Goal: Task Accomplishment & Management: Manage account settings

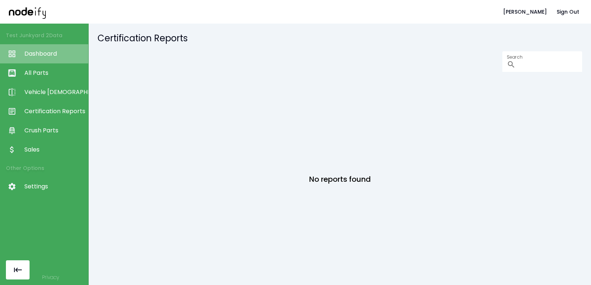
click at [51, 54] on span "Dashboard" at bounding box center [54, 53] width 60 height 9
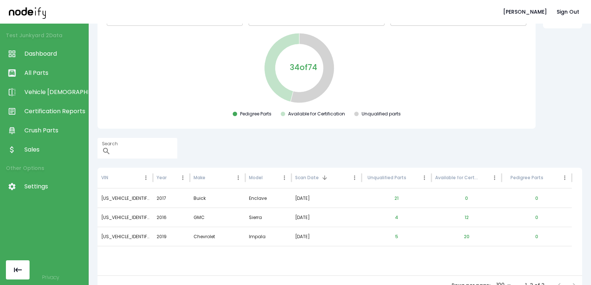
scroll to position [81, 0]
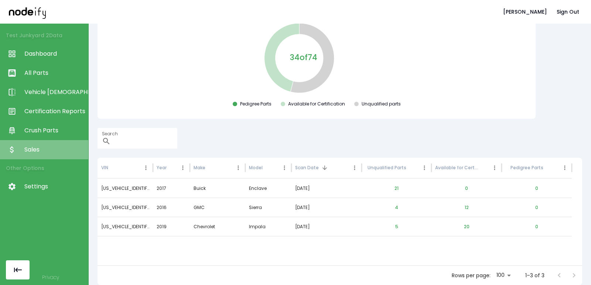
click at [44, 152] on span "Sales" at bounding box center [54, 150] width 60 height 9
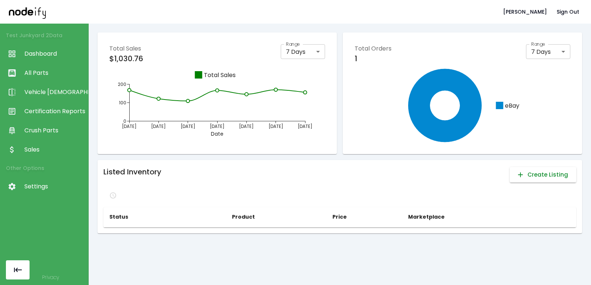
click at [527, 177] on button "Create Listing" at bounding box center [543, 175] width 66 height 16
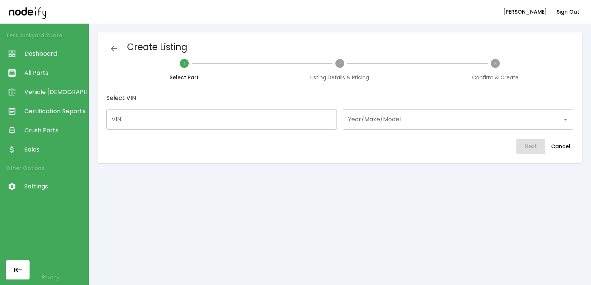
click at [54, 111] on span "Certification Reports" at bounding box center [54, 111] width 60 height 9
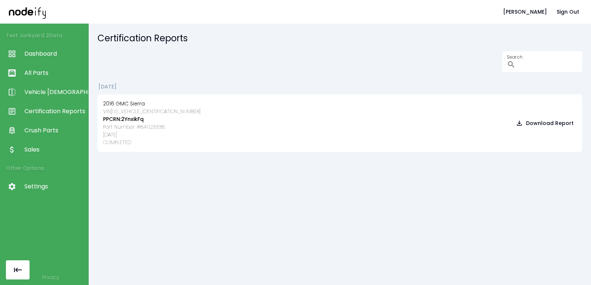
click at [42, 147] on span "Sales" at bounding box center [54, 150] width 60 height 9
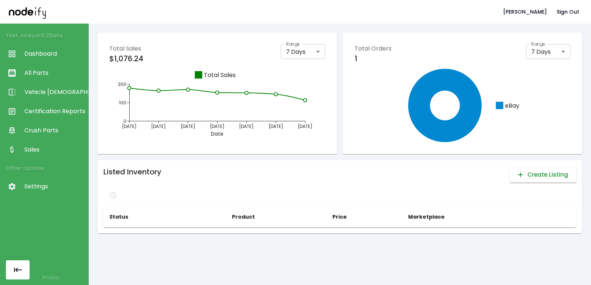
click at [536, 179] on button "Create Listing" at bounding box center [543, 175] width 66 height 16
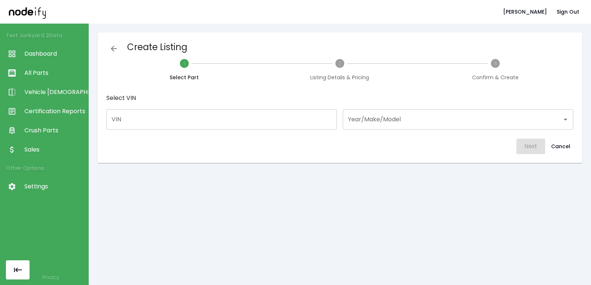
click at [172, 114] on input "VIN" at bounding box center [221, 119] width 230 height 21
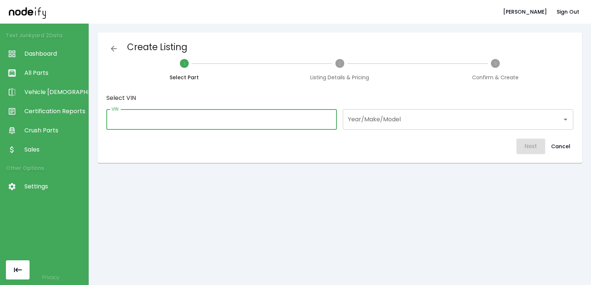
click at [393, 130] on div "Create Listing 1 Select Part 2 Listing Details & Pricing 3 Confirm & Create Sel…" at bounding box center [339, 97] width 473 height 119
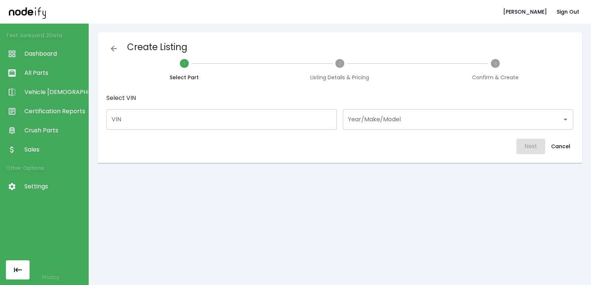
click at [388, 123] on input "Year/Make/Model" at bounding box center [452, 120] width 213 height 14
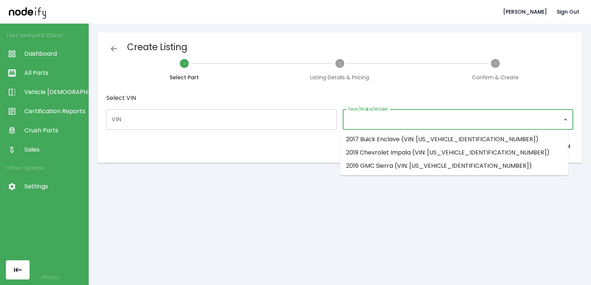
click at [389, 164] on li "2016 GMC Sierra (VIN: 1GTV2MECXGZ309829)" at bounding box center [454, 166] width 228 height 13
type input "**********"
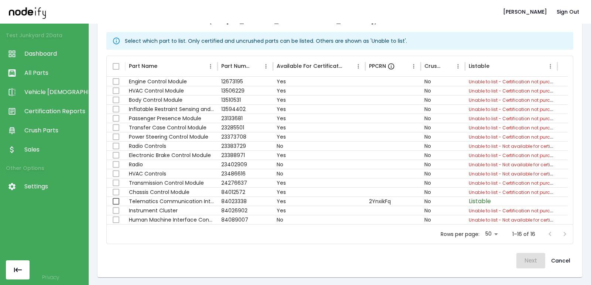
scroll to position [120, 0]
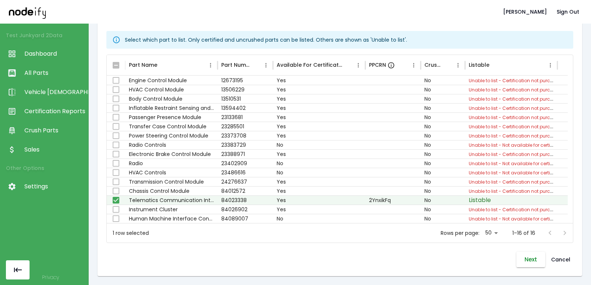
click at [516, 254] on button "Next" at bounding box center [530, 260] width 29 height 16
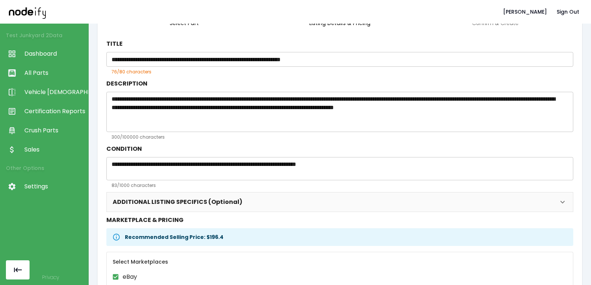
scroll to position [121, 0]
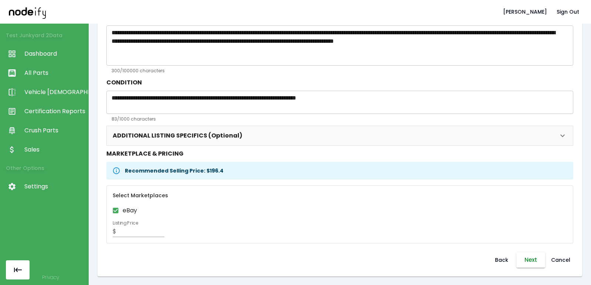
click at [519, 260] on button "Next" at bounding box center [530, 261] width 29 height 16
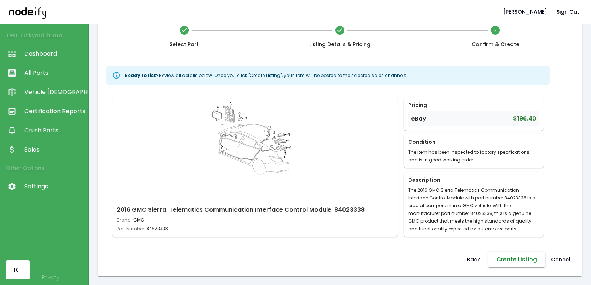
scroll to position [33, 0]
click at [561, 262] on button "Cancel" at bounding box center [560, 260] width 25 height 16
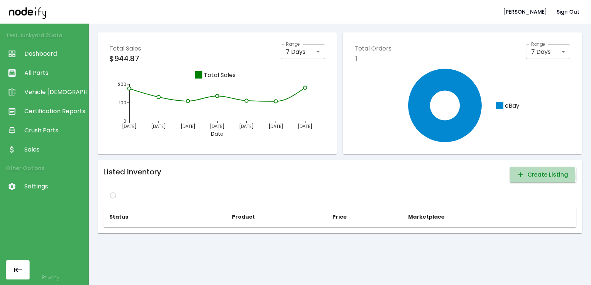
click at [526, 177] on button "Create Listing" at bounding box center [543, 175] width 66 height 16
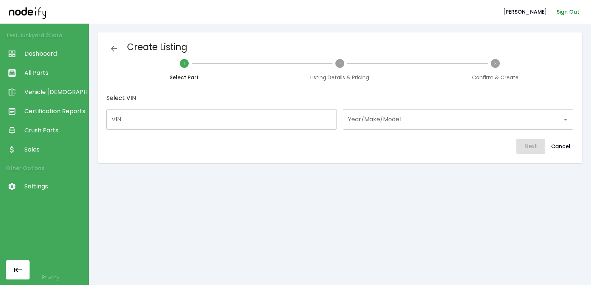
click at [570, 11] on button "Sign Out" at bounding box center [568, 12] width 28 height 14
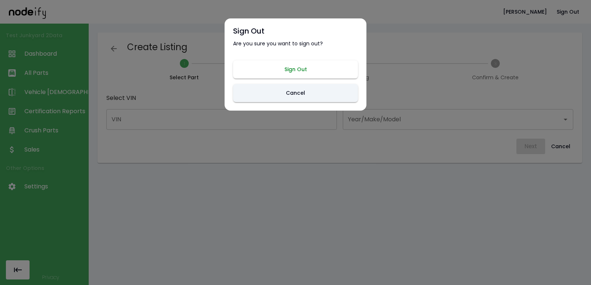
click at [315, 71] on button "Sign Out" at bounding box center [295, 70] width 125 height 18
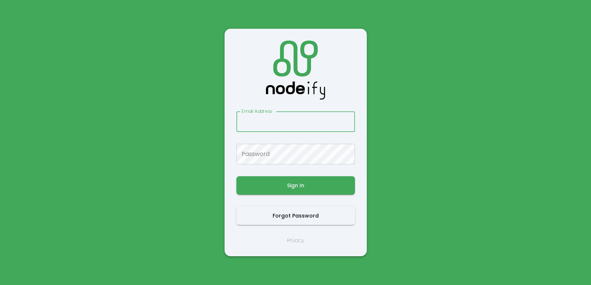
type input "**********"
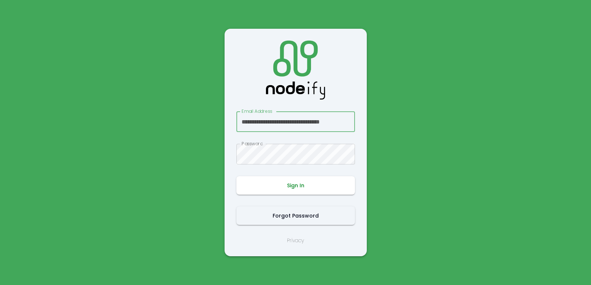
type input "**********"
click at [298, 185] on button "Sign In" at bounding box center [295, 186] width 119 height 18
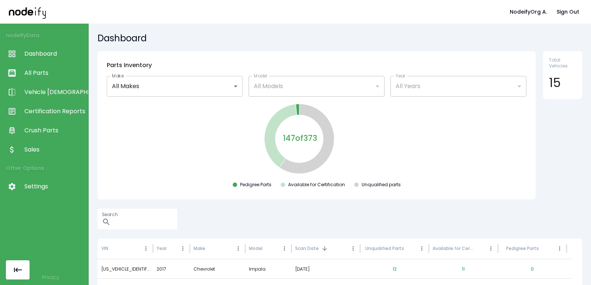
click at [50, 55] on span "Dashboard" at bounding box center [54, 53] width 60 height 9
click at [57, 71] on span "All Parts" at bounding box center [54, 73] width 60 height 9
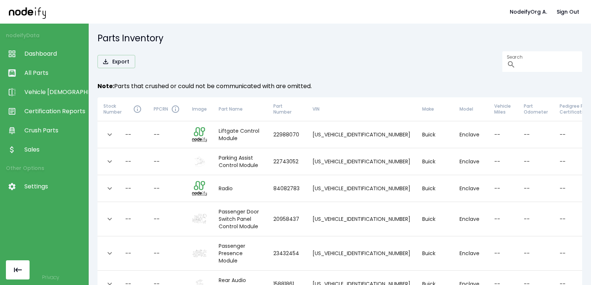
click at [44, 53] on span "Dashboard" at bounding box center [54, 53] width 60 height 9
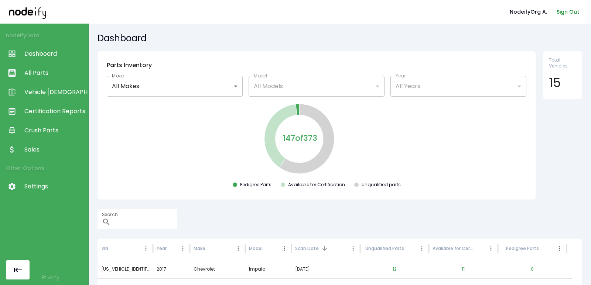
click at [564, 16] on button "Sign Out" at bounding box center [568, 12] width 28 height 14
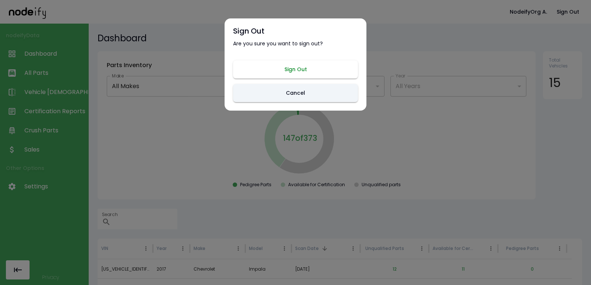
click at [298, 76] on button "Sign Out" at bounding box center [295, 70] width 125 height 18
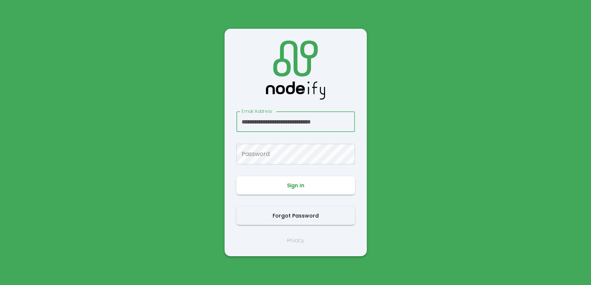
scroll to position [0, 4]
type input "**********"
click at [291, 186] on button "Sign In" at bounding box center [295, 186] width 119 height 18
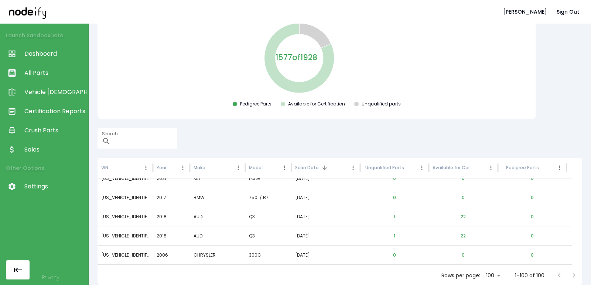
scroll to position [488, 0]
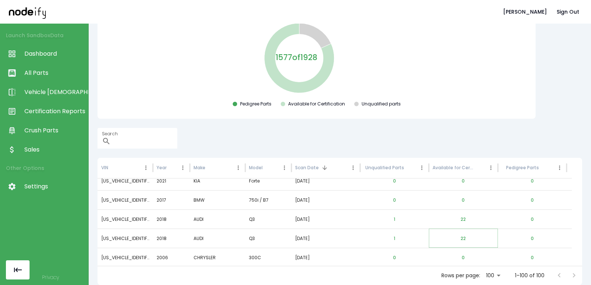
click at [466, 234] on button "22" at bounding box center [463, 239] width 17 height 18
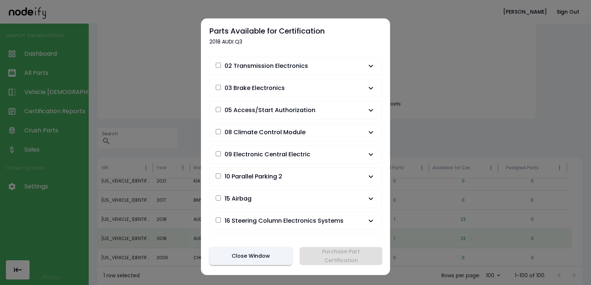
click at [329, 162] on button "09 Electronic Central Electric" at bounding box center [295, 155] width 171 height 18
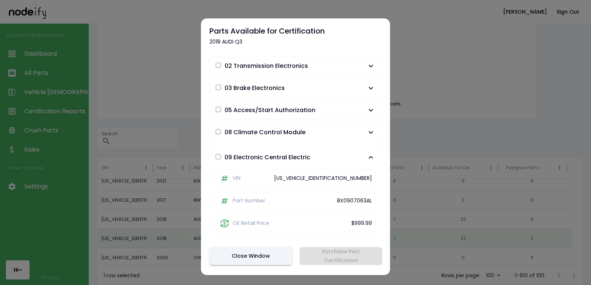
click at [345, 131] on span "08 Climate Control Module" at bounding box center [291, 132] width 151 height 9
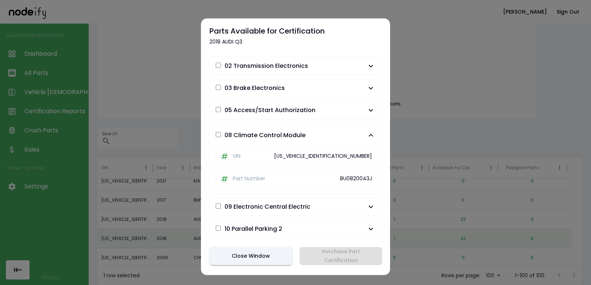
click at [343, 110] on span "05 Access/Start Authorization" at bounding box center [291, 110] width 151 height 9
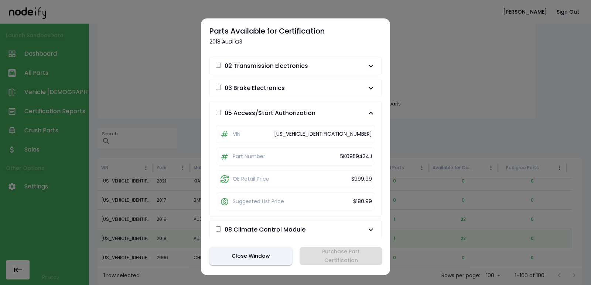
click at [341, 90] on span "03 Brake Electronics" at bounding box center [291, 88] width 151 height 9
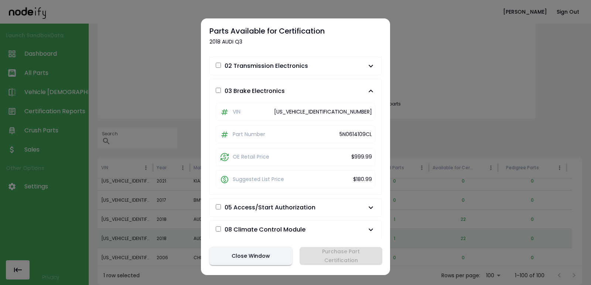
click at [442, 78] on div at bounding box center [295, 142] width 591 height 285
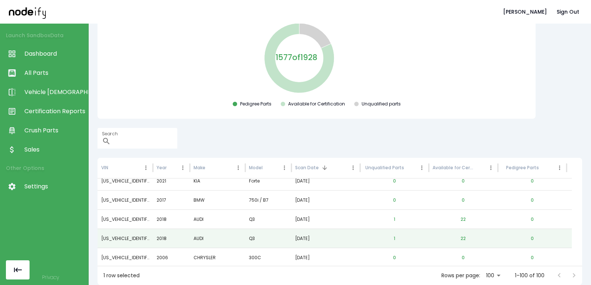
click at [37, 71] on span "All Parts" at bounding box center [54, 73] width 60 height 9
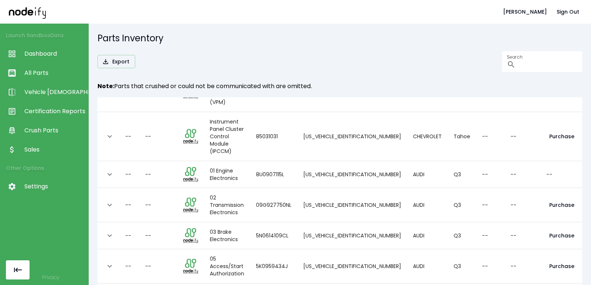
scroll to position [12, 0]
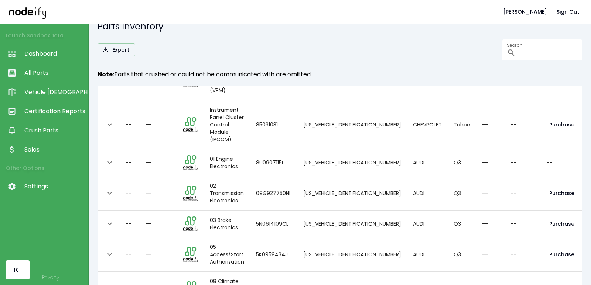
click at [155, 270] on body "John b. Sign Out Launch Sandbox Data Dashboard All Parts Vehicle Scan Certifica…" at bounding box center [295, 142] width 591 height 285
click at [158, 267] on li "100" at bounding box center [157, 269] width 21 height 13
type input "***"
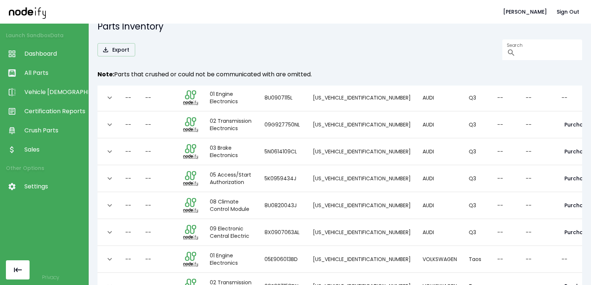
scroll to position [0, 0]
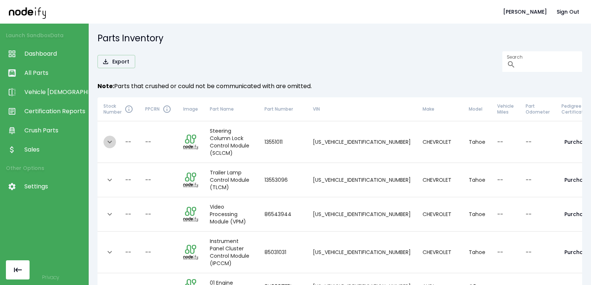
click at [108, 139] on icon "expand row" at bounding box center [109, 142] width 9 height 9
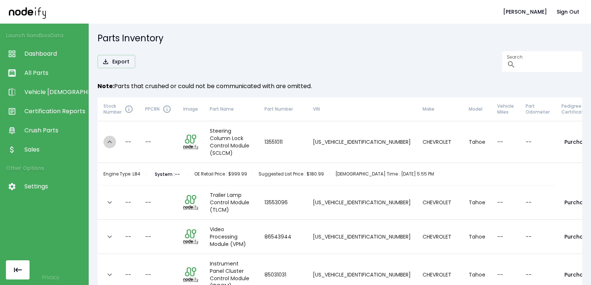
click at [107, 139] on icon "expand row" at bounding box center [109, 142] width 9 height 9
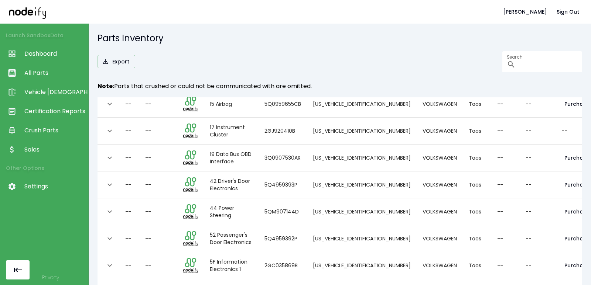
scroll to position [12, 0]
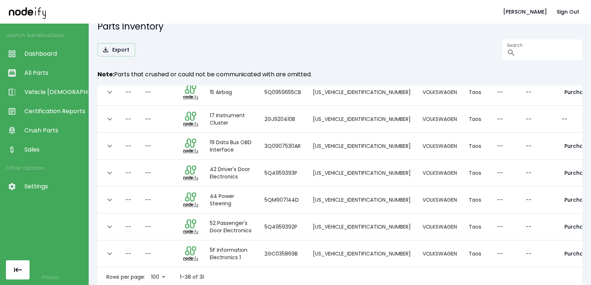
click at [234, 273] on div "collapsible table" at bounding box center [228, 277] width 30 height 15
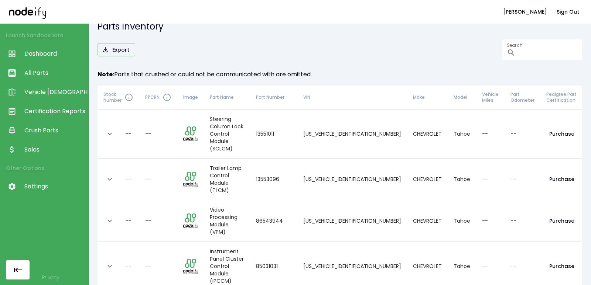
scroll to position [142, 0]
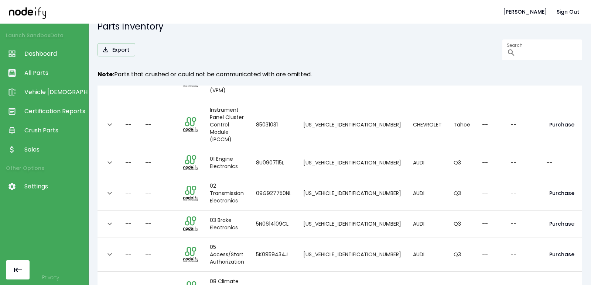
drag, startPoint x: 161, startPoint y: 278, endPoint x: 160, endPoint y: 274, distance: 4.1
click at [160, 274] on body "John b. Sign Out Launch Sandbox Data Dashboard All Parts Vehicle Scan Certifica…" at bounding box center [295, 142] width 591 height 285
click at [158, 268] on li "100" at bounding box center [157, 269] width 21 height 13
type input "***"
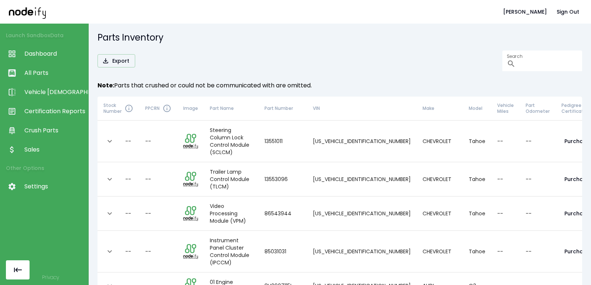
scroll to position [0, 0]
click at [562, 15] on button "Sign Out" at bounding box center [568, 12] width 28 height 14
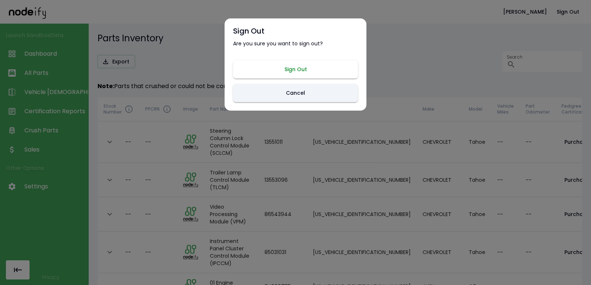
click at [279, 72] on button "Sign Out" at bounding box center [295, 70] width 125 height 18
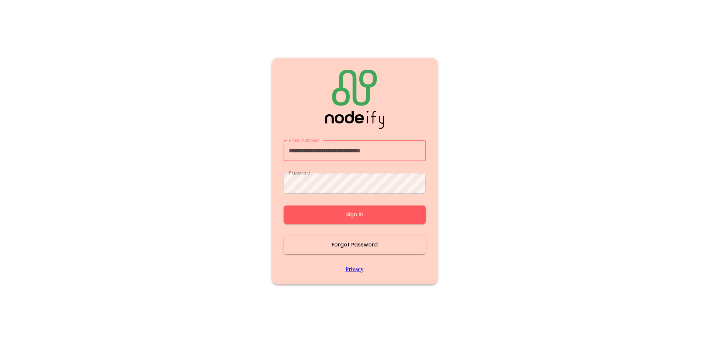
type input "**********"
click at [369, 214] on button "Sign In" at bounding box center [355, 215] width 142 height 18
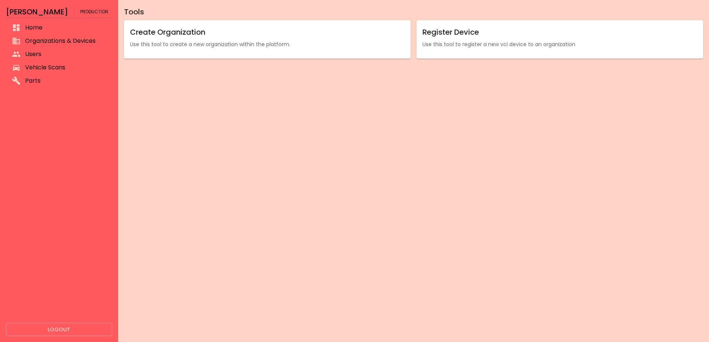
click at [34, 68] on span "Vehicle Scans" at bounding box center [65, 67] width 81 height 9
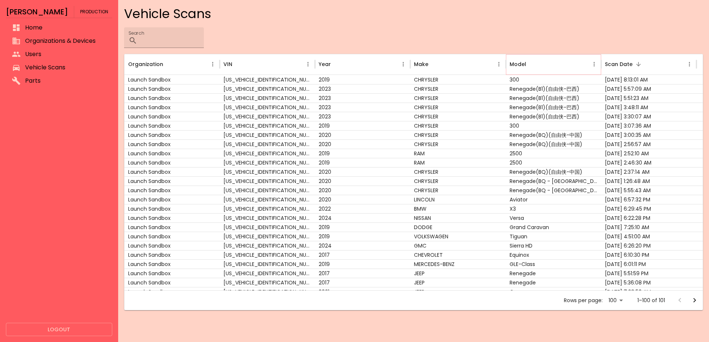
click at [596, 61] on button "Model column menu" at bounding box center [594, 64] width 10 height 10
click at [622, 56] on div "Scan Date" at bounding box center [644, 64] width 79 height 20
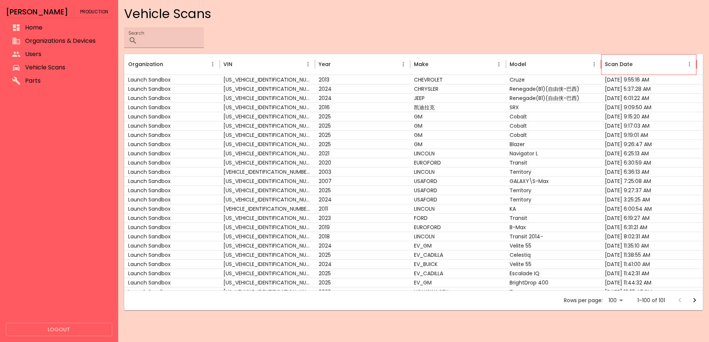
click at [620, 61] on div "Scan Date" at bounding box center [619, 65] width 28 height 8
click at [619, 62] on div "Scan Date" at bounding box center [619, 65] width 28 height 8
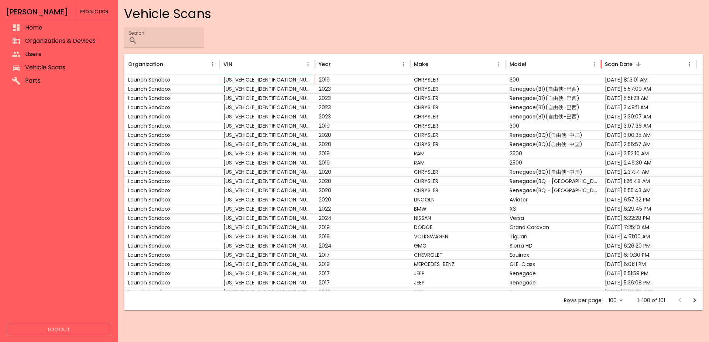
click at [234, 79] on div "[US_VEHICLE_IDENTIFICATION_NUMBER]" at bounding box center [267, 79] width 95 height 9
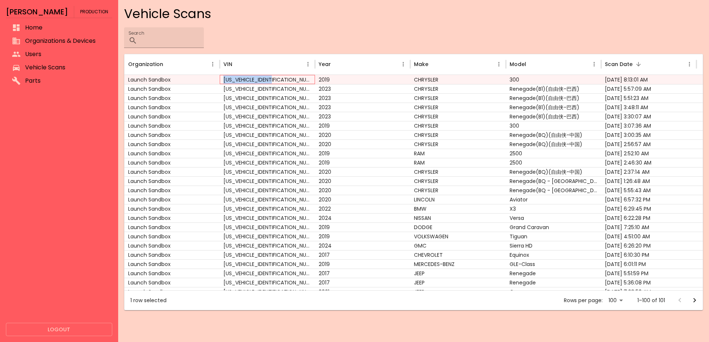
click at [234, 79] on div "[US_VEHICLE_IDENTIFICATION_NUMBER]" at bounding box center [267, 79] width 95 height 9
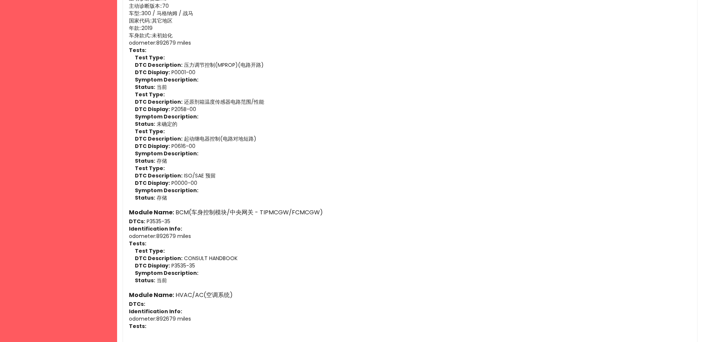
scroll to position [569, 0]
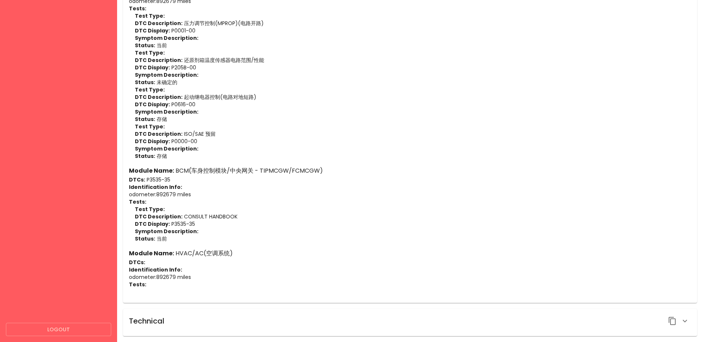
click at [683, 319] on icon "button" at bounding box center [684, 321] width 9 height 9
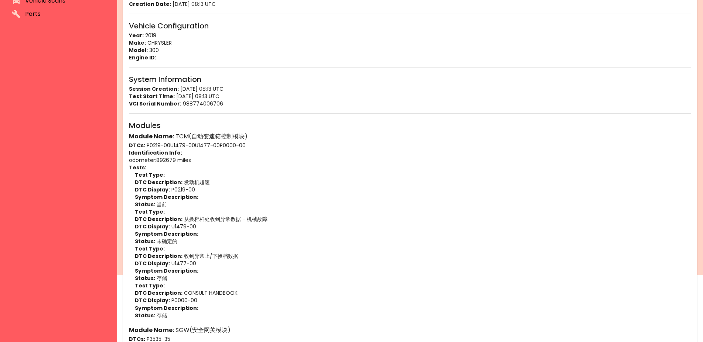
scroll to position [0, 0]
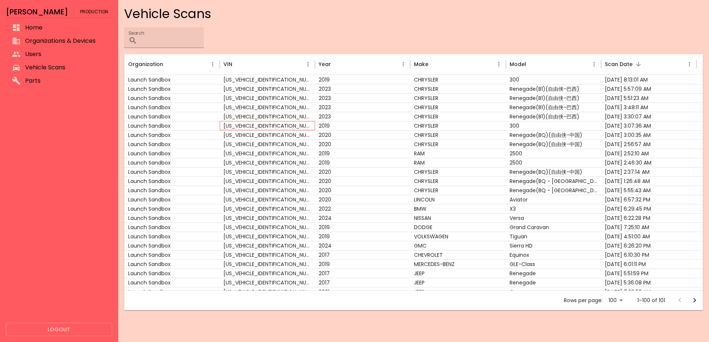
click at [257, 127] on div "[US_VEHICLE_IDENTIFICATION_NUMBER]" at bounding box center [267, 125] width 95 height 9
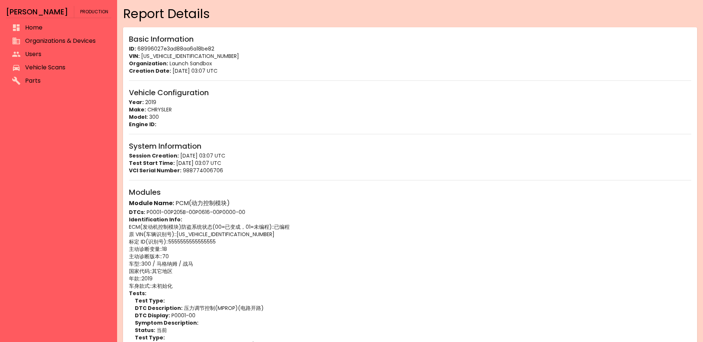
scroll to position [151, 0]
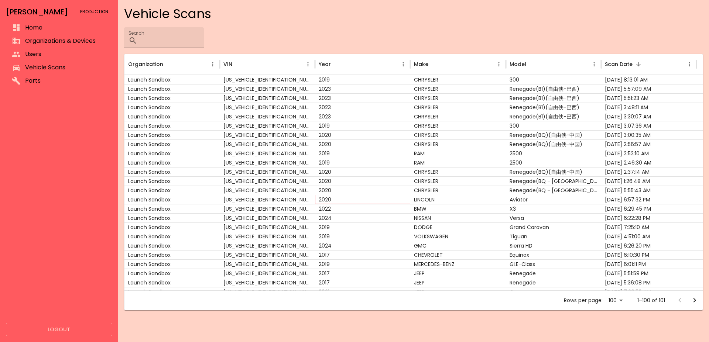
click at [383, 198] on div "2020" at bounding box center [362, 199] width 95 height 9
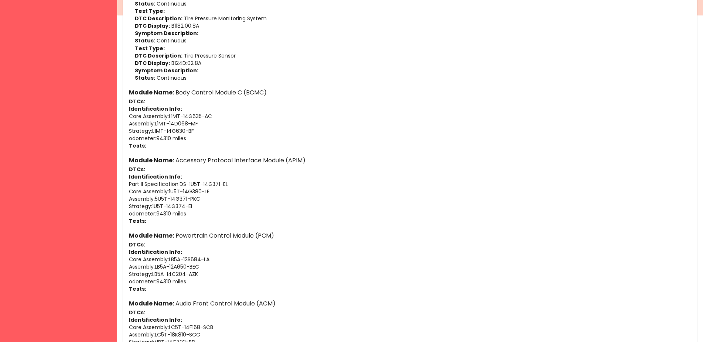
scroll to position [377, 0]
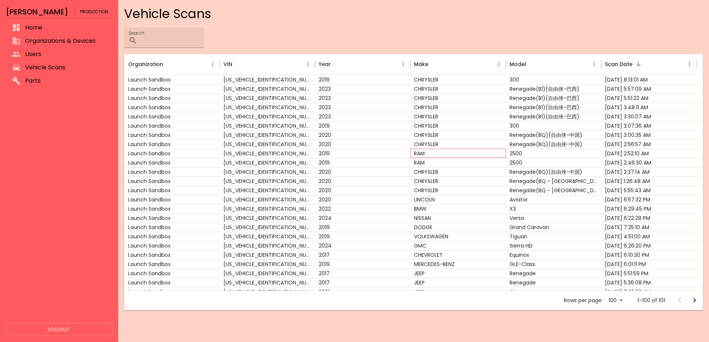
click at [444, 153] on div "RAM" at bounding box center [457, 153] width 95 height 9
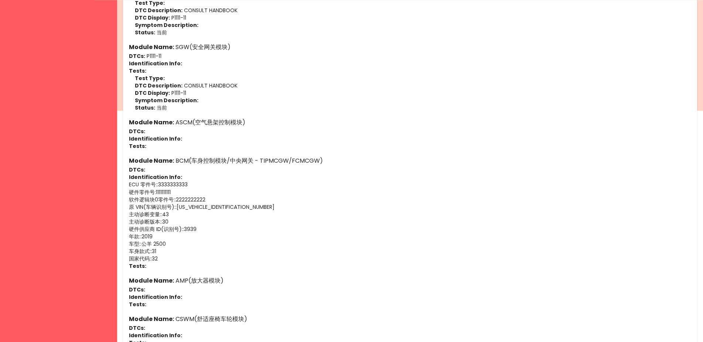
scroll to position [290, 0]
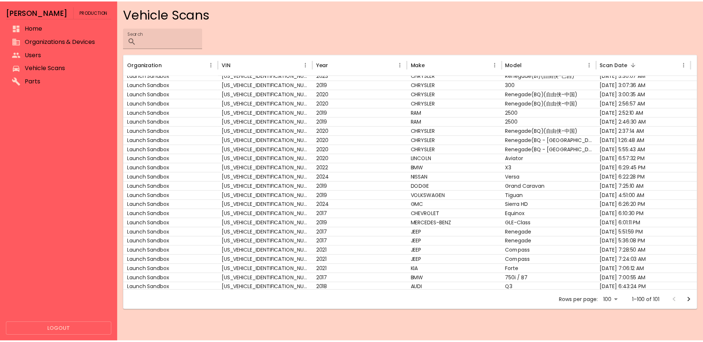
scroll to position [44, 0]
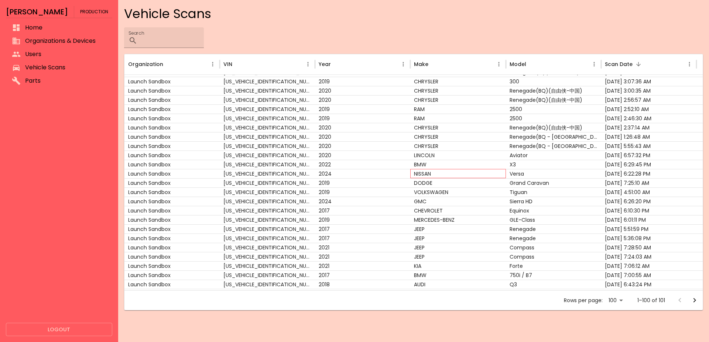
click at [447, 173] on div "NISSAN" at bounding box center [457, 173] width 95 height 9
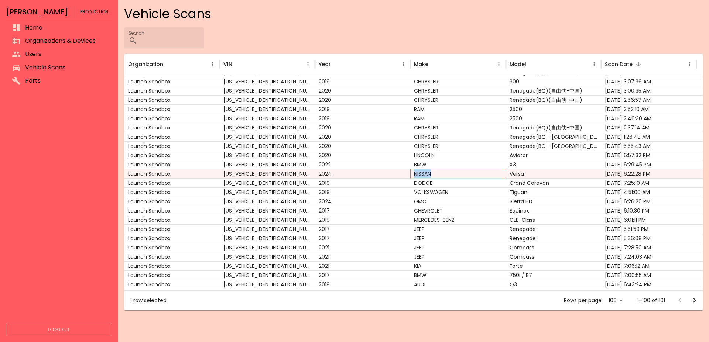
click at [447, 173] on div "NISSAN" at bounding box center [457, 173] width 95 height 9
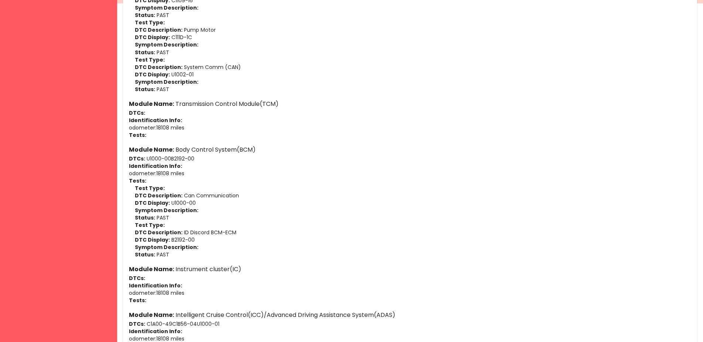
scroll to position [452, 0]
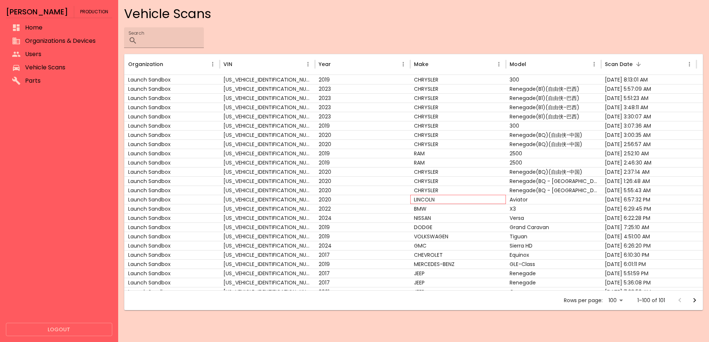
click at [469, 204] on div "LINCOLN" at bounding box center [457, 199] width 95 height 9
click at [469, 209] on div "BMW" at bounding box center [457, 208] width 95 height 9
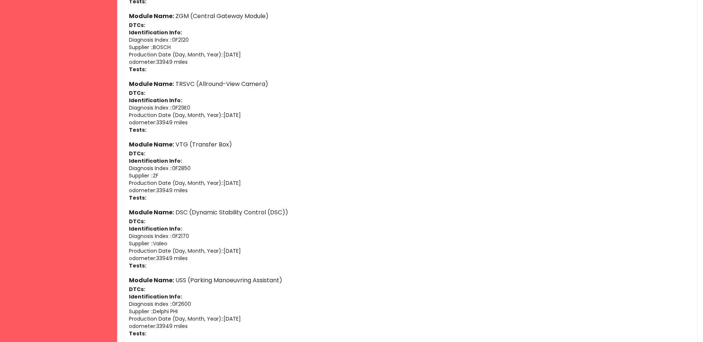
scroll to position [678, 0]
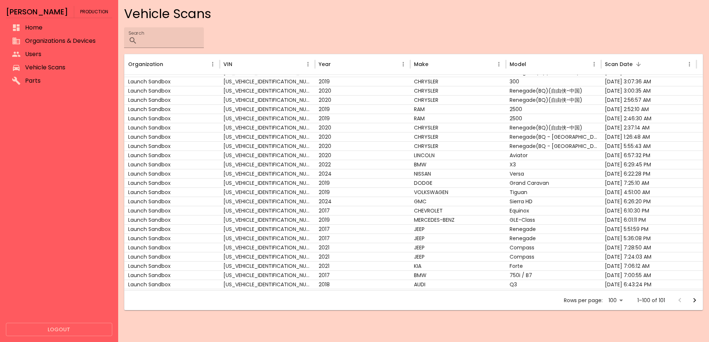
scroll to position [40, 0]
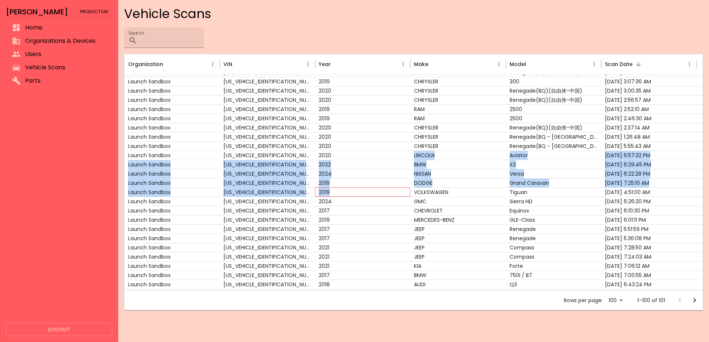
click at [331, 194] on div "2019" at bounding box center [362, 192] width 95 height 9
click at [383, 190] on div "2019" at bounding box center [362, 192] width 95 height 9
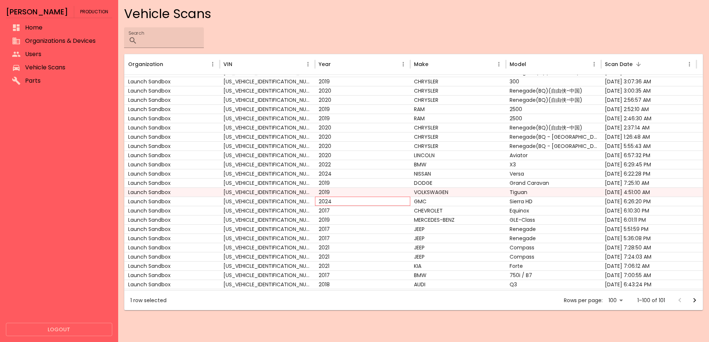
click at [379, 202] on div "2024" at bounding box center [362, 201] width 95 height 9
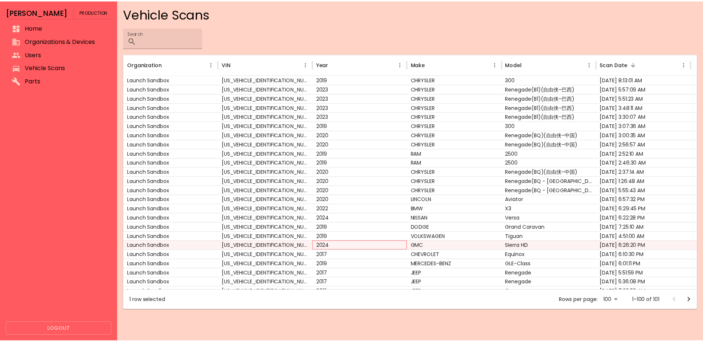
scroll to position [0, 0]
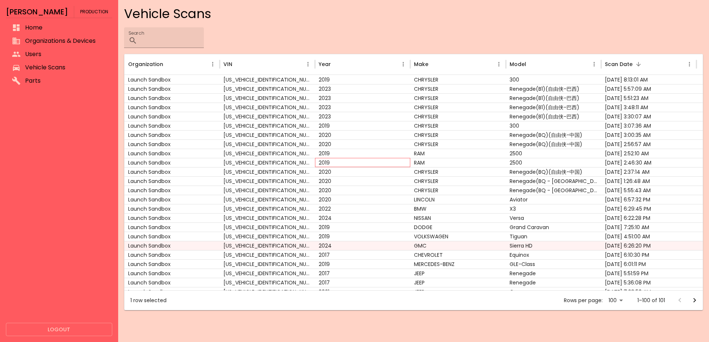
click at [369, 161] on div "2019" at bounding box center [362, 162] width 95 height 9
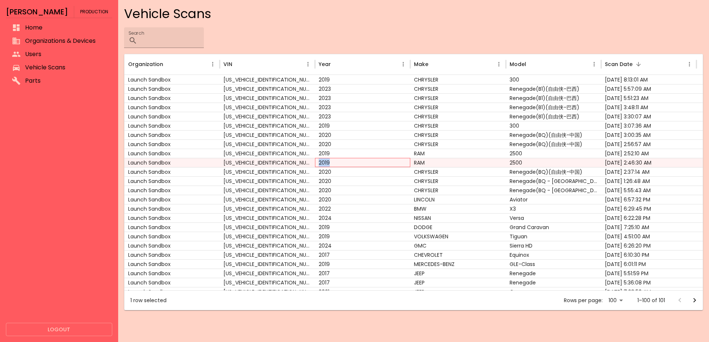
click at [369, 161] on div "2019" at bounding box center [362, 162] width 95 height 9
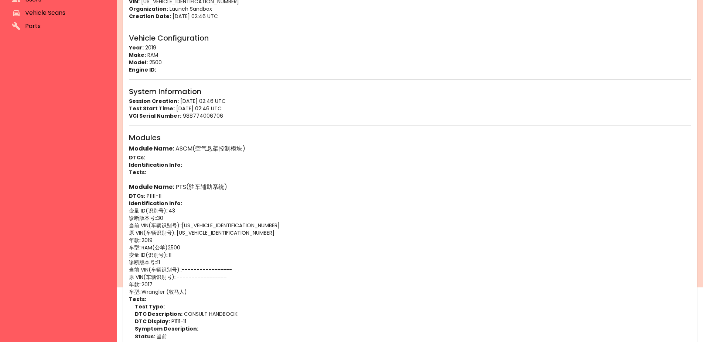
scroll to position [38, 0]
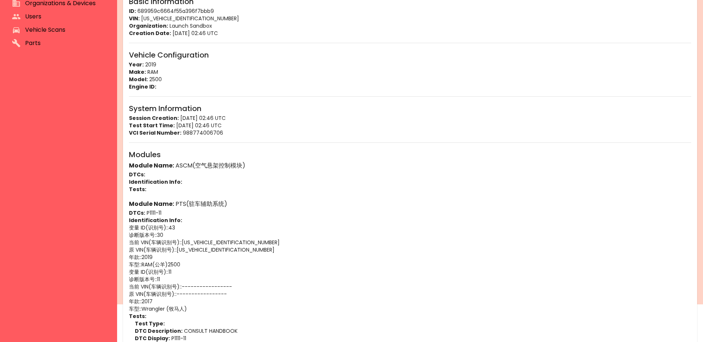
click at [157, 18] on p "VIN: 3C6UR5DJ2KG543671" at bounding box center [410, 18] width 562 height 7
copy p "3C6UR5DJ2KG543671"
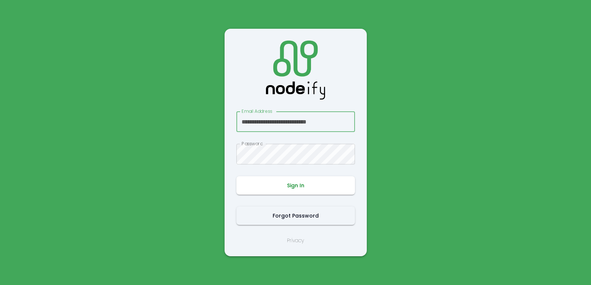
type input "**********"
click at [267, 188] on button "Sign In" at bounding box center [295, 186] width 119 height 18
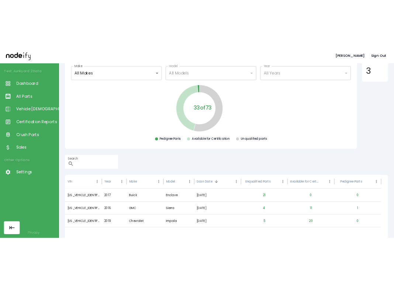
scroll to position [81, 0]
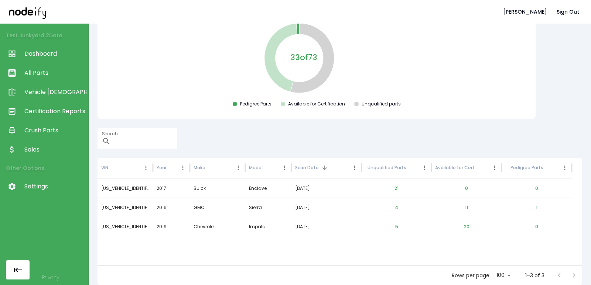
click at [73, 180] on link "Settings" at bounding box center [44, 186] width 88 height 19
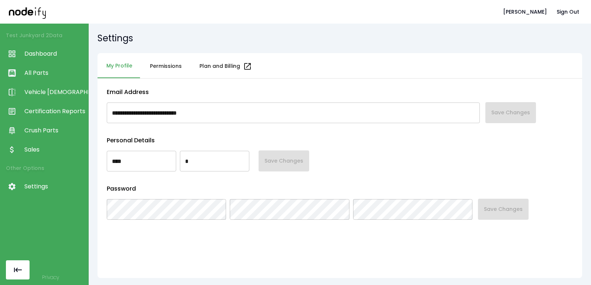
click at [170, 63] on button "Permissions" at bounding box center [165, 66] width 49 height 27
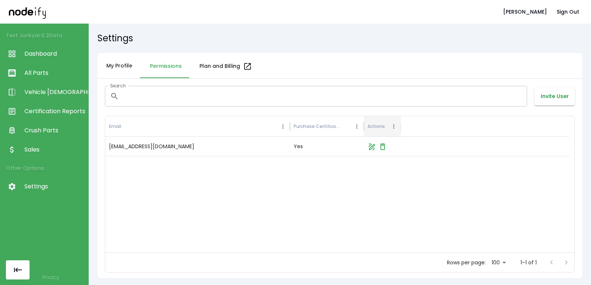
click at [539, 96] on button "Invite User" at bounding box center [554, 97] width 40 height 18
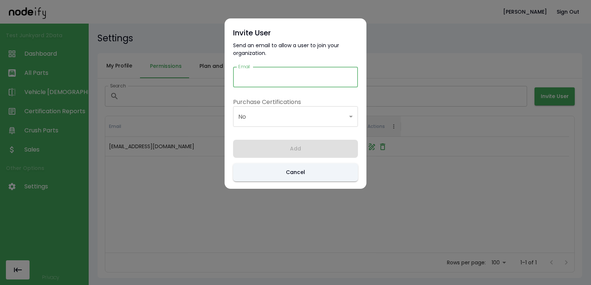
click at [270, 67] on input "Email" at bounding box center [295, 77] width 125 height 21
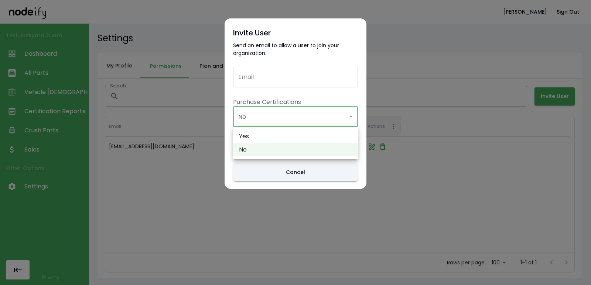
click at [285, 112] on body "Alex B. Sign Out Test Junkyard 2 Data Dashboard All Parts Vehicle Scan Certific…" at bounding box center [295, 142] width 591 height 285
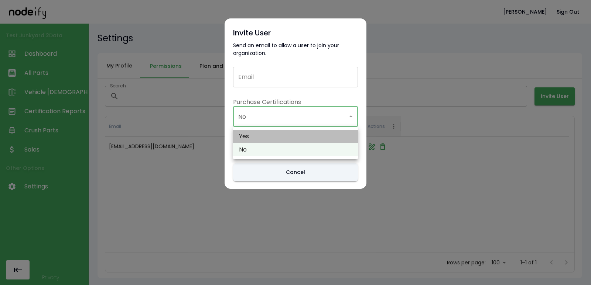
drag, startPoint x: 279, startPoint y: 131, endPoint x: 278, endPoint y: 136, distance: 4.8
click at [278, 136] on li "Yes" at bounding box center [295, 136] width 125 height 13
type input "***"
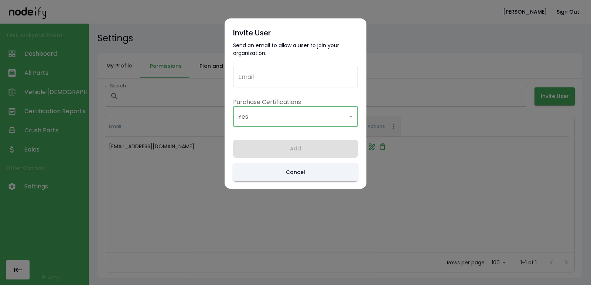
click at [266, 81] on input "Email" at bounding box center [295, 77] width 125 height 21
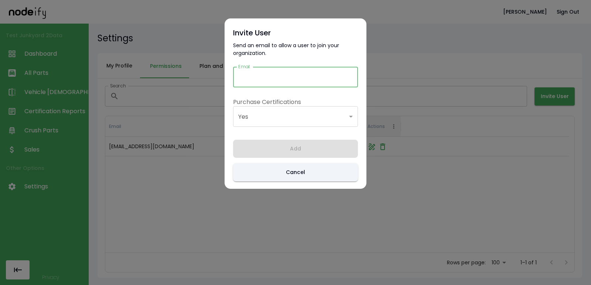
paste input "**********"
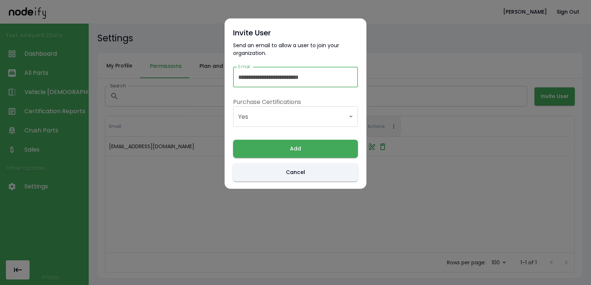
type input "**********"
click at [287, 92] on div "**********" at bounding box center [296, 103] width 142 height 171
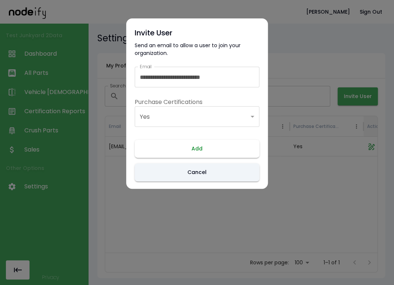
click at [185, 152] on button "Add" at bounding box center [197, 149] width 125 height 18
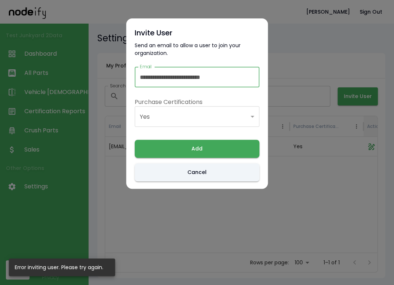
drag, startPoint x: 171, startPoint y: 77, endPoint x: 190, endPoint y: 77, distance: 19.2
click at [190, 77] on input "**********" at bounding box center [197, 77] width 125 height 21
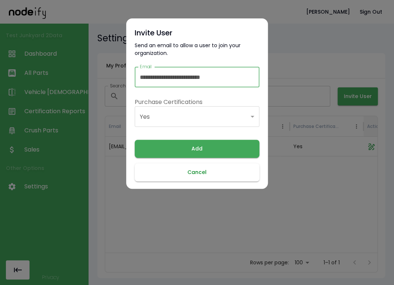
click at [180, 178] on button "Cancel" at bounding box center [197, 173] width 125 height 18
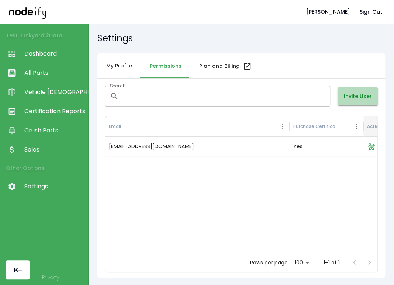
click at [362, 93] on button "Invite User" at bounding box center [358, 97] width 40 height 18
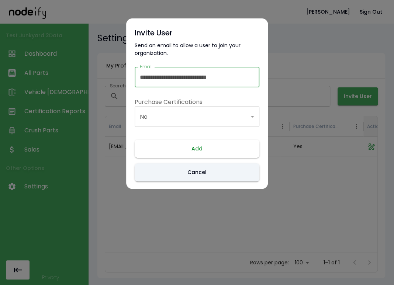
type input "**********"
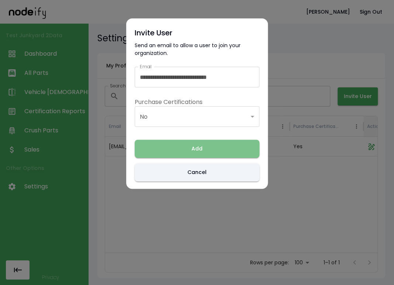
drag, startPoint x: 192, startPoint y: 142, endPoint x: 201, endPoint y: 138, distance: 9.4
click at [192, 141] on button "Add" at bounding box center [197, 149] width 125 height 18
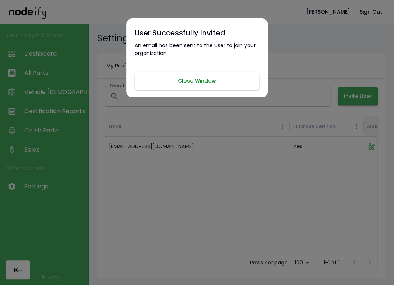
click at [191, 79] on button "Close Window" at bounding box center [197, 81] width 125 height 18
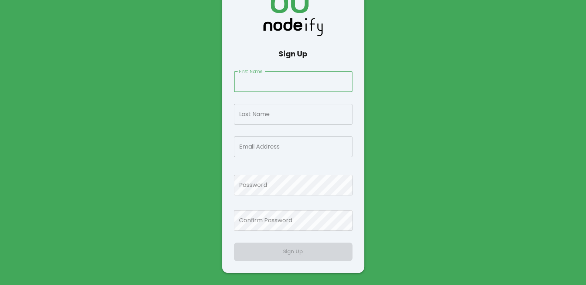
scroll to position [48, 0]
click at [272, 86] on input "First Name" at bounding box center [293, 81] width 119 height 21
type input "*******"
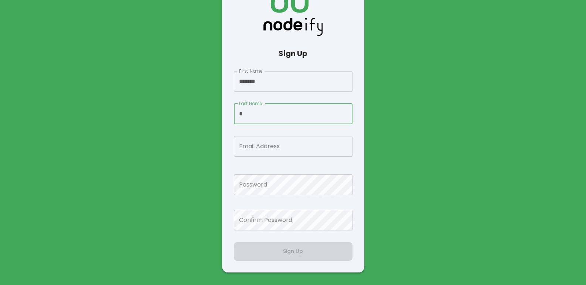
type input "*"
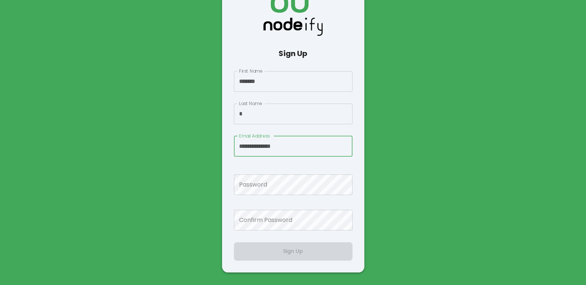
paste input "******"
type input "**********"
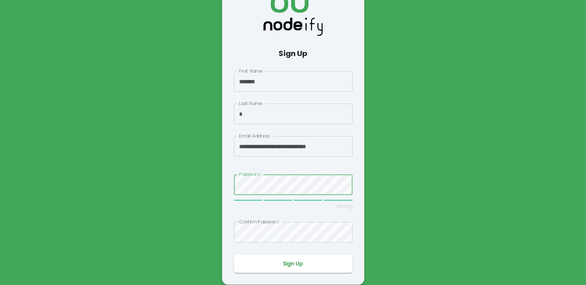
click at [285, 264] on button "Sign Up" at bounding box center [293, 264] width 119 height 18
